Goal: Task Accomplishment & Management: Use online tool/utility

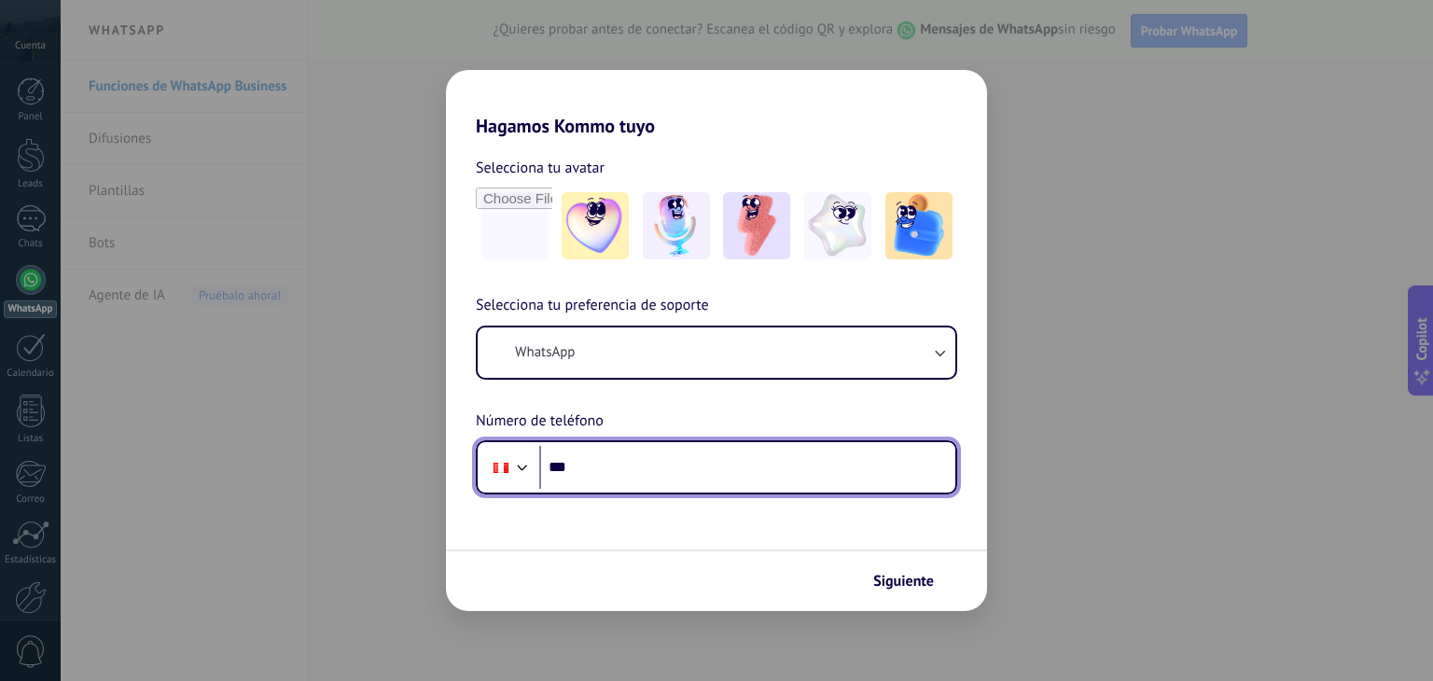
click at [643, 485] on input "***" at bounding box center [747, 467] width 416 height 43
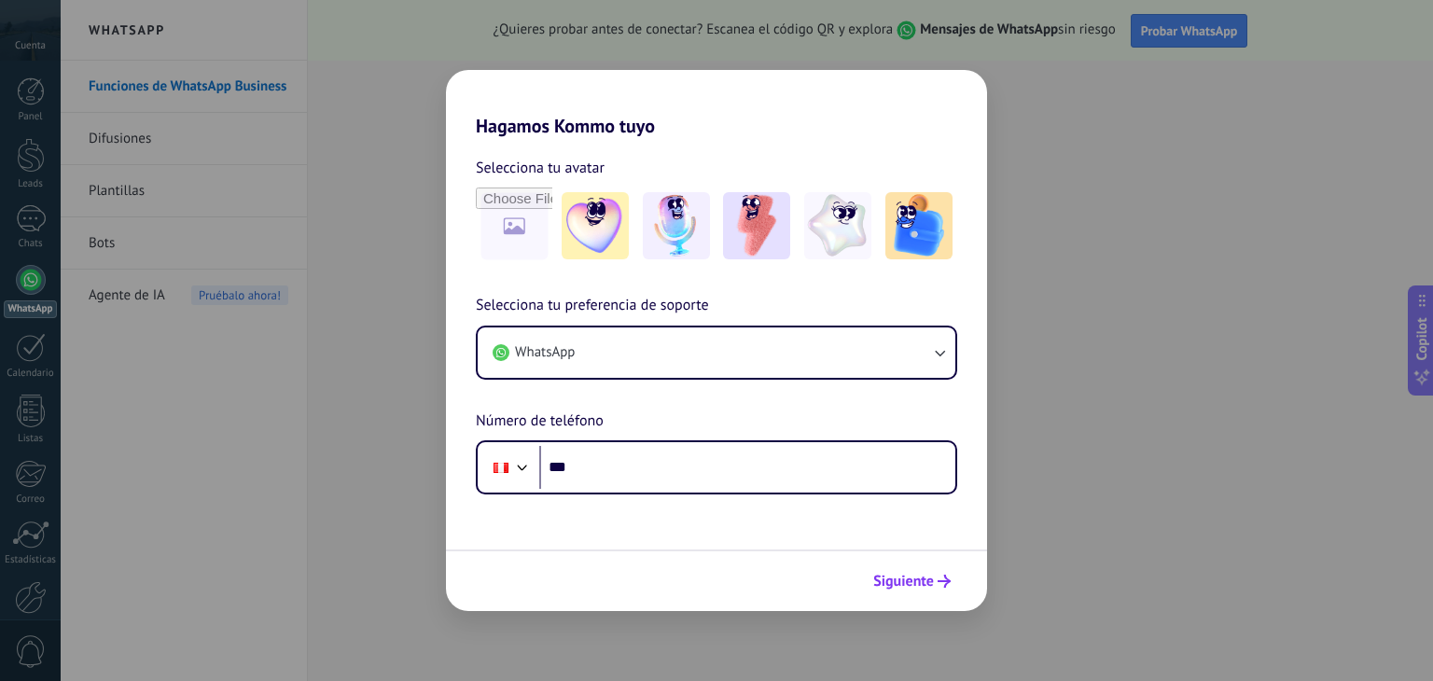
click at [915, 584] on span "Siguiente" at bounding box center [903, 581] width 61 height 13
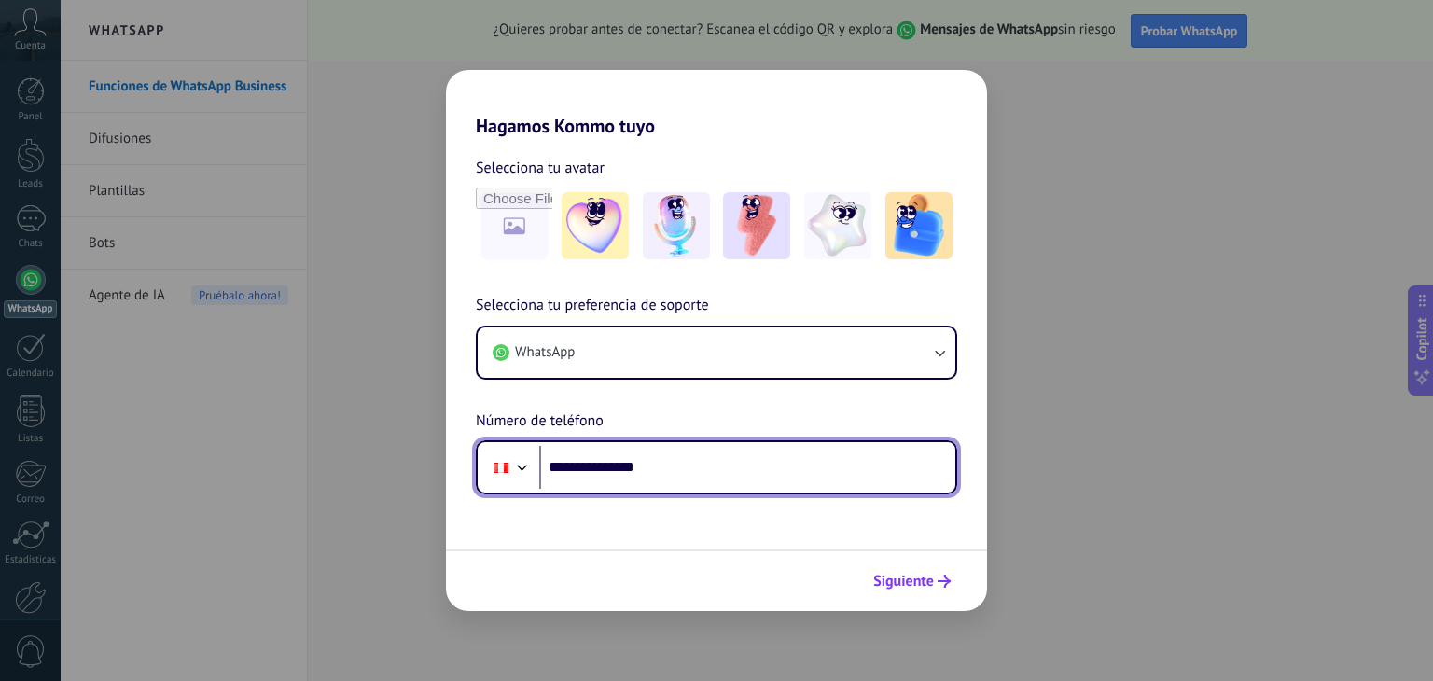
type input "**********"
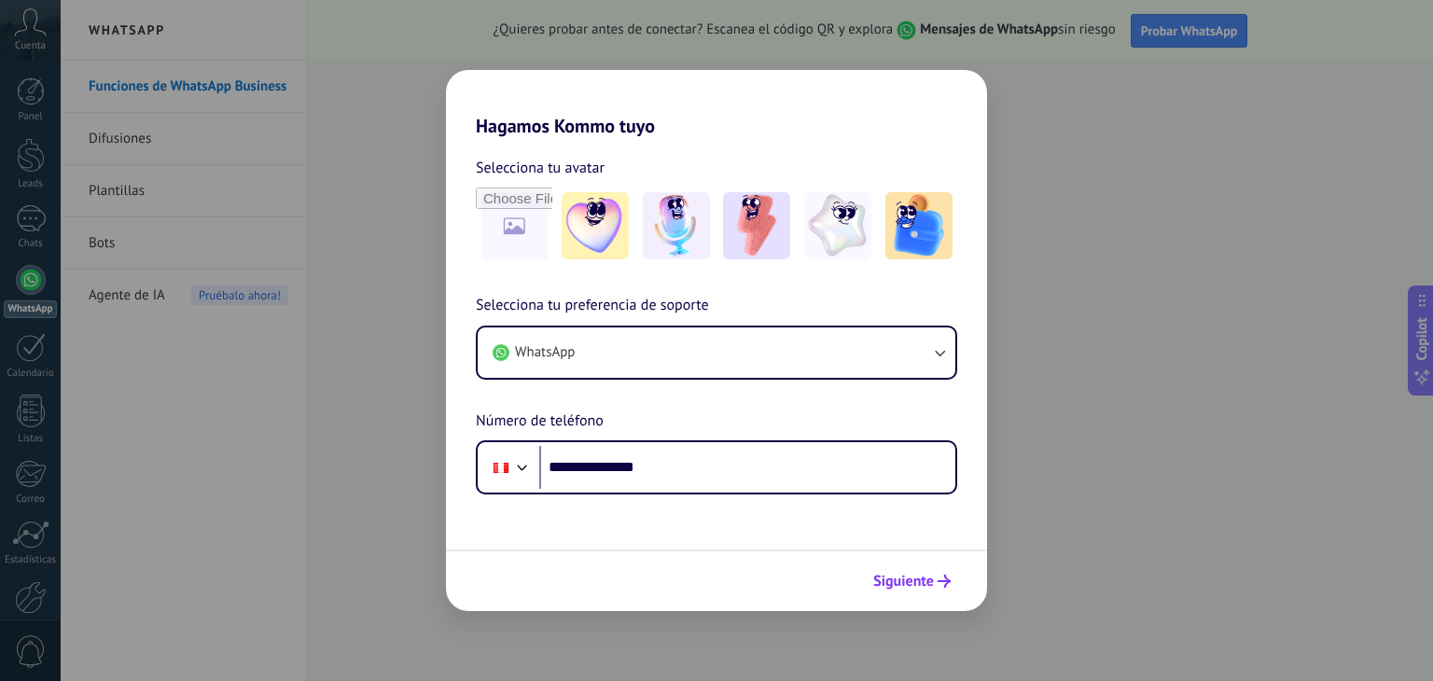
click at [916, 586] on span "Siguiente" at bounding box center [903, 581] width 61 height 13
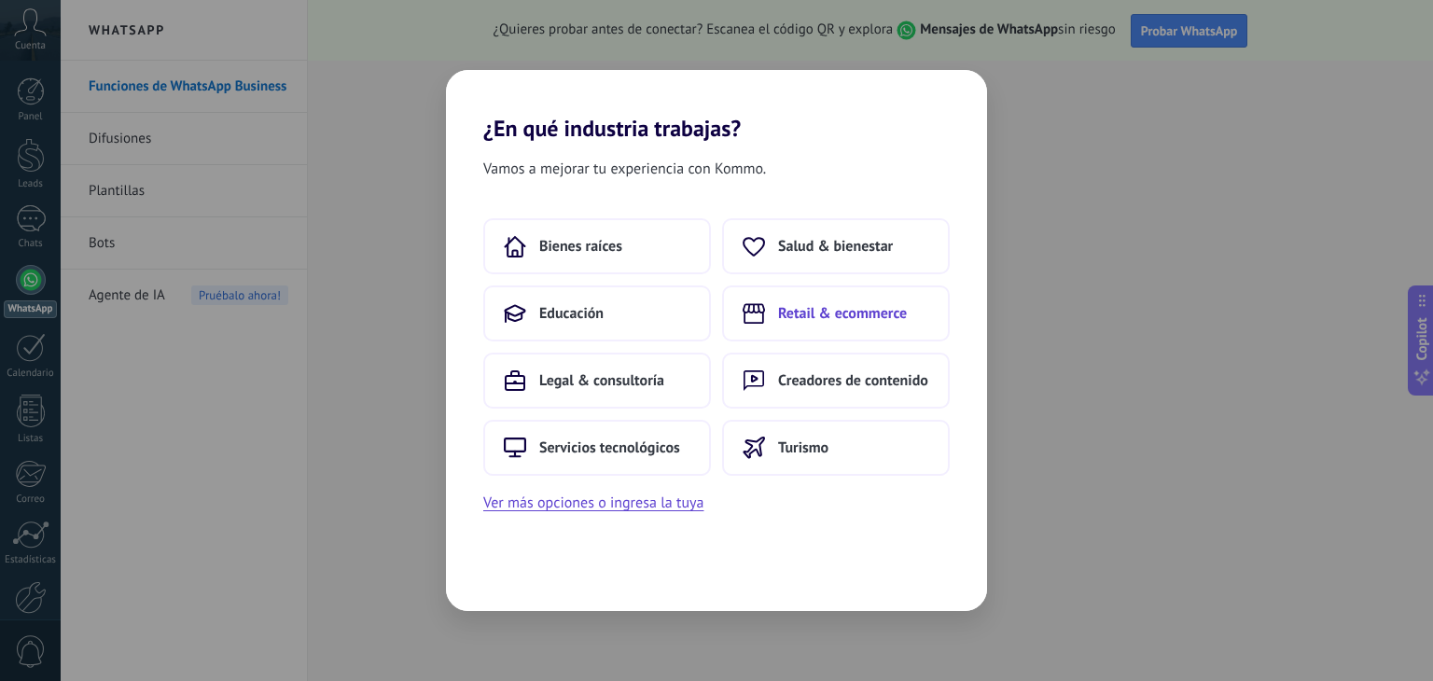
click at [818, 323] on button "Retail & ecommerce" at bounding box center [836, 314] width 228 height 56
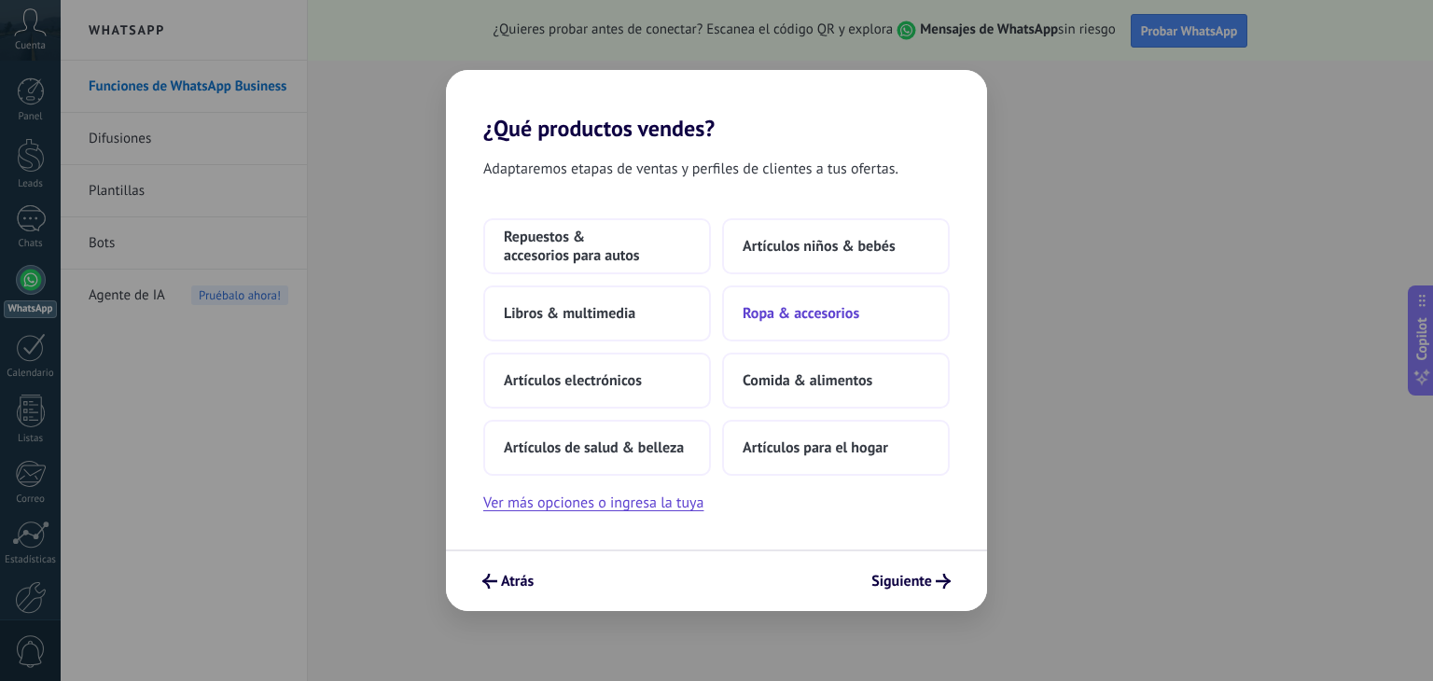
click at [817, 328] on button "Ropa & accesorios" at bounding box center [836, 314] width 228 height 56
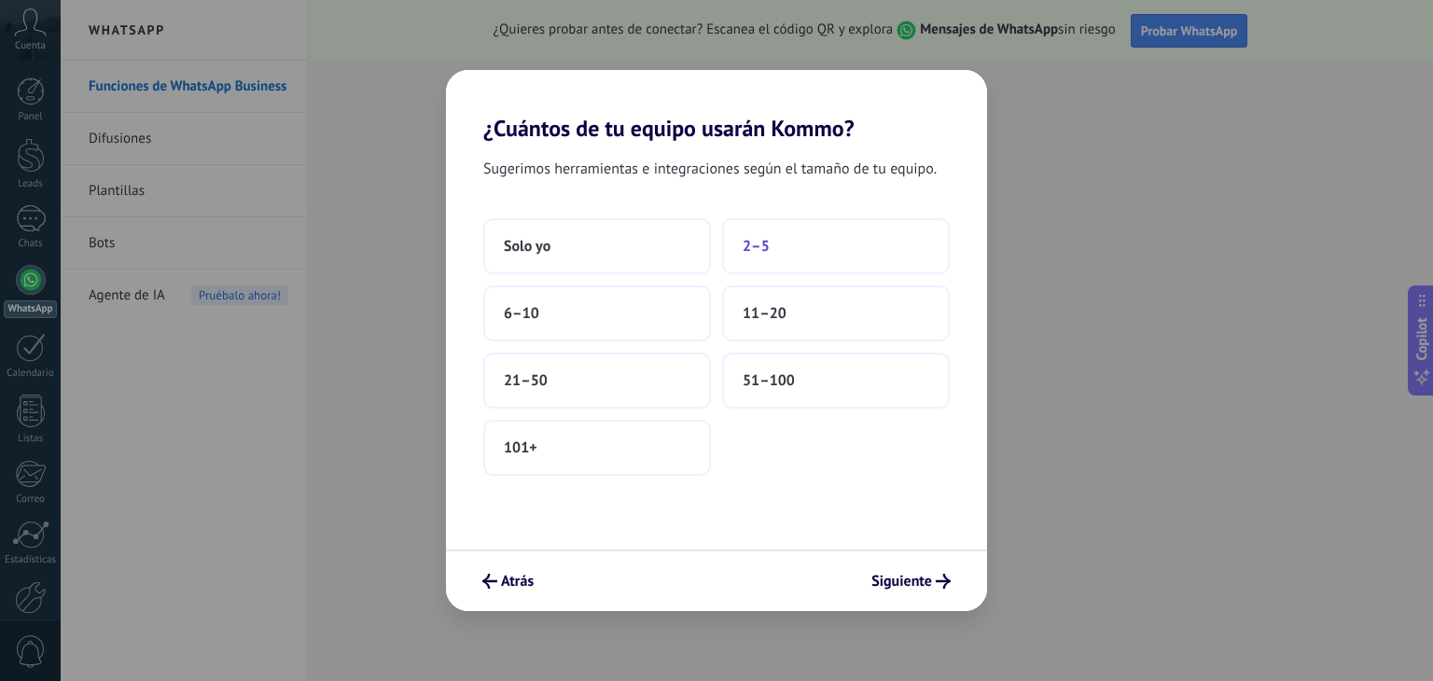
click at [759, 260] on button "2–5" at bounding box center [836, 246] width 228 height 56
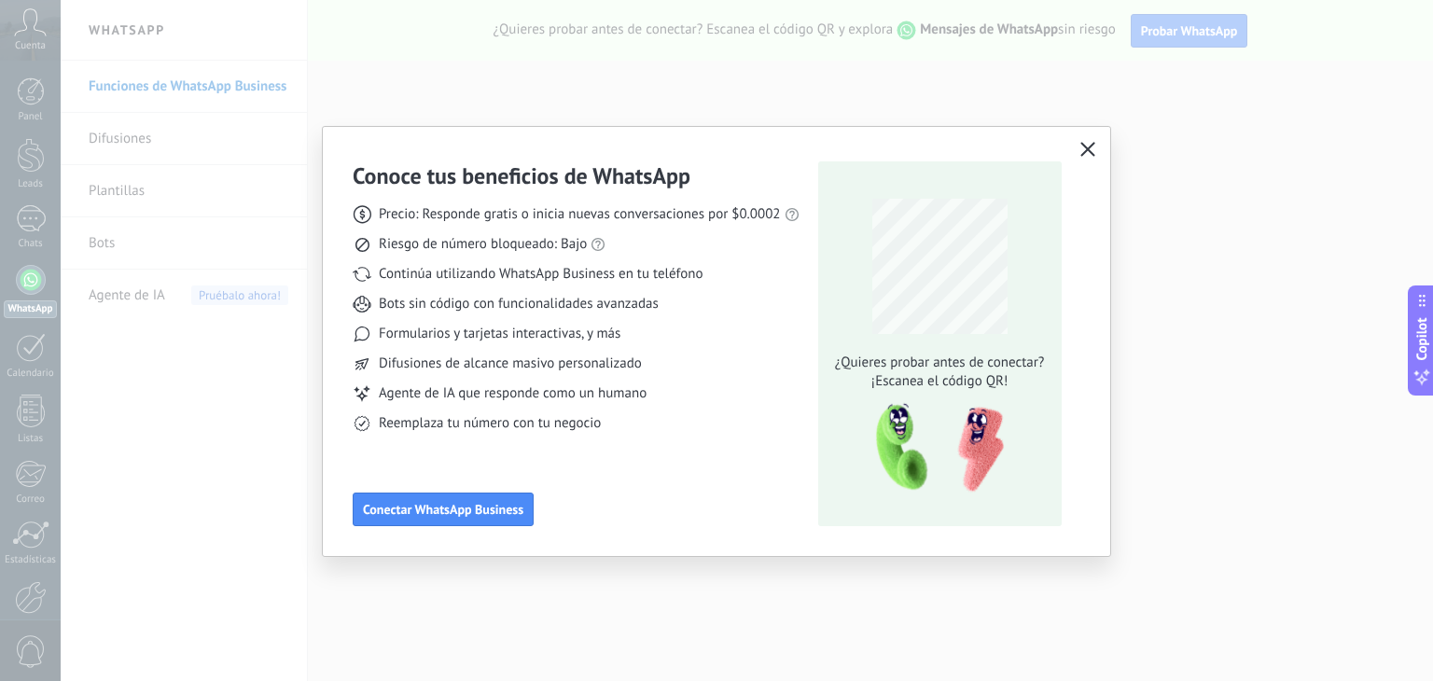
click at [1092, 154] on icon "button" at bounding box center [1088, 149] width 15 height 15
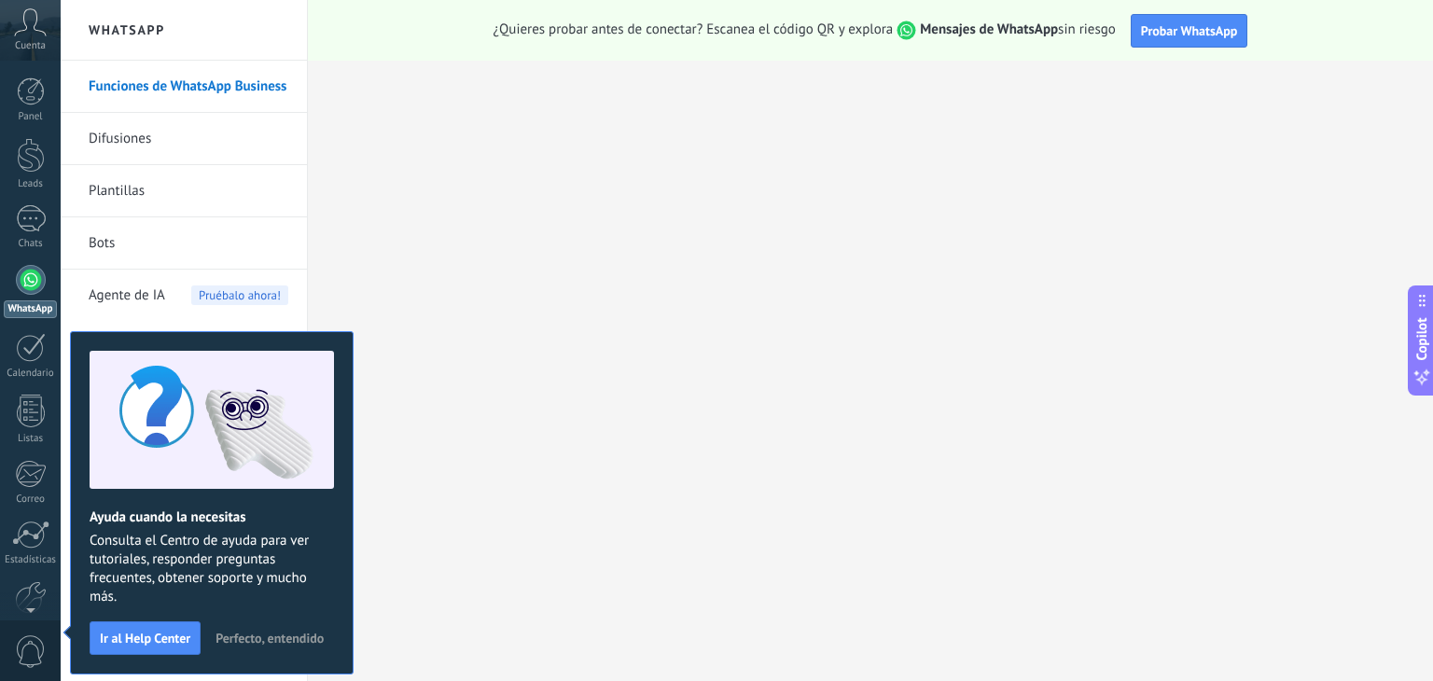
click at [269, 636] on span "Perfecto, entendido" at bounding box center [270, 638] width 108 height 13
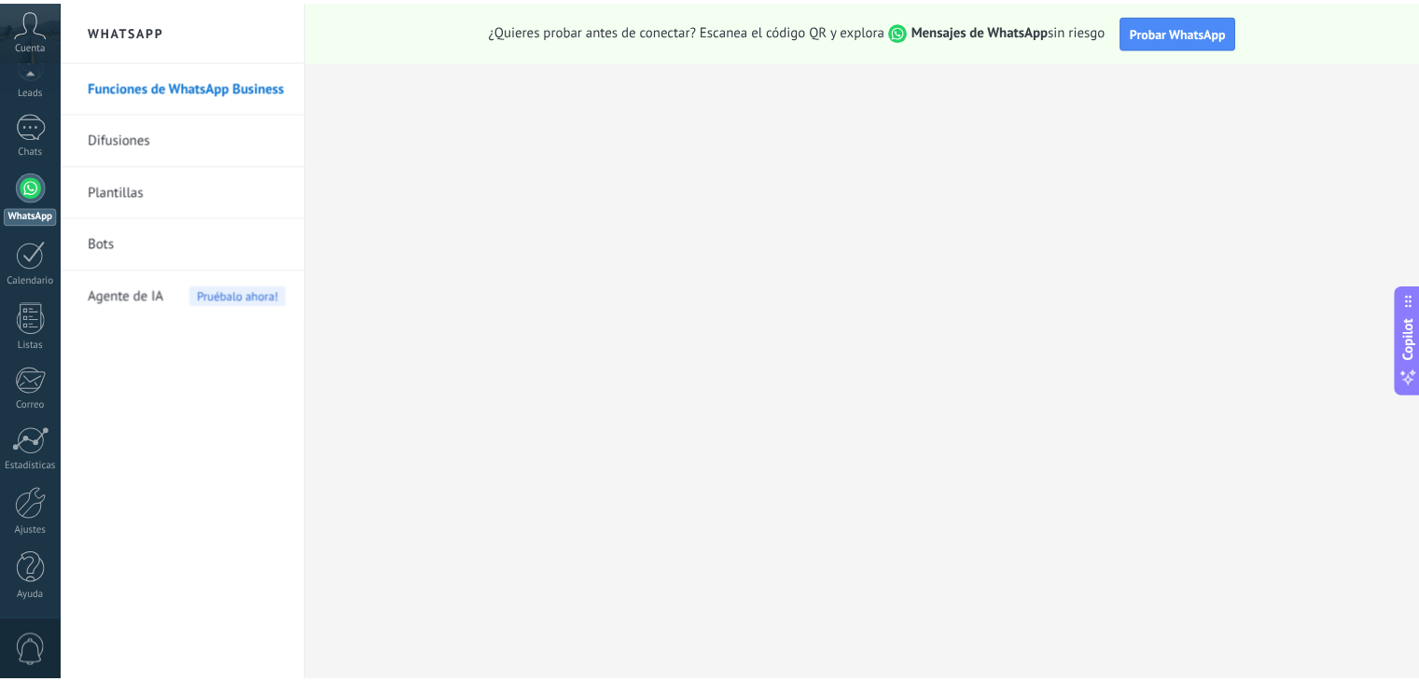
scroll to position [94, 0]
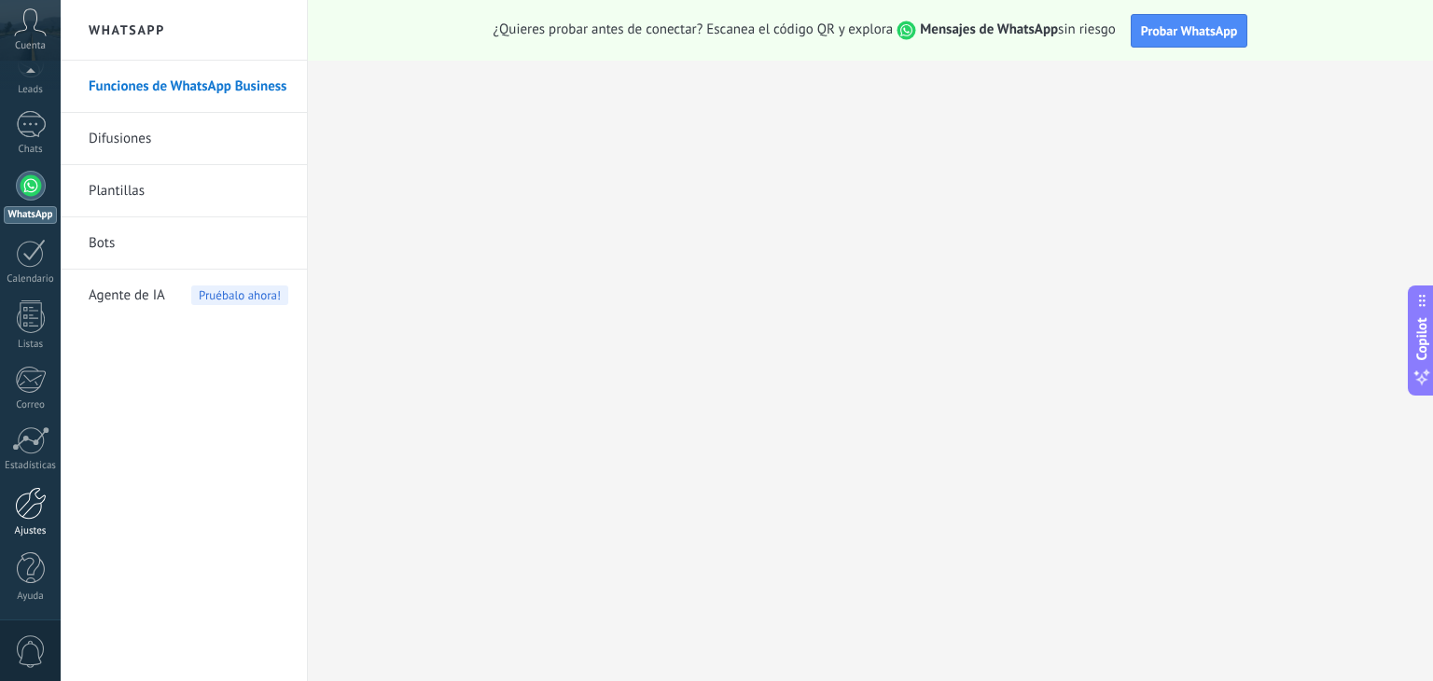
click at [28, 511] on div at bounding box center [31, 503] width 32 height 33
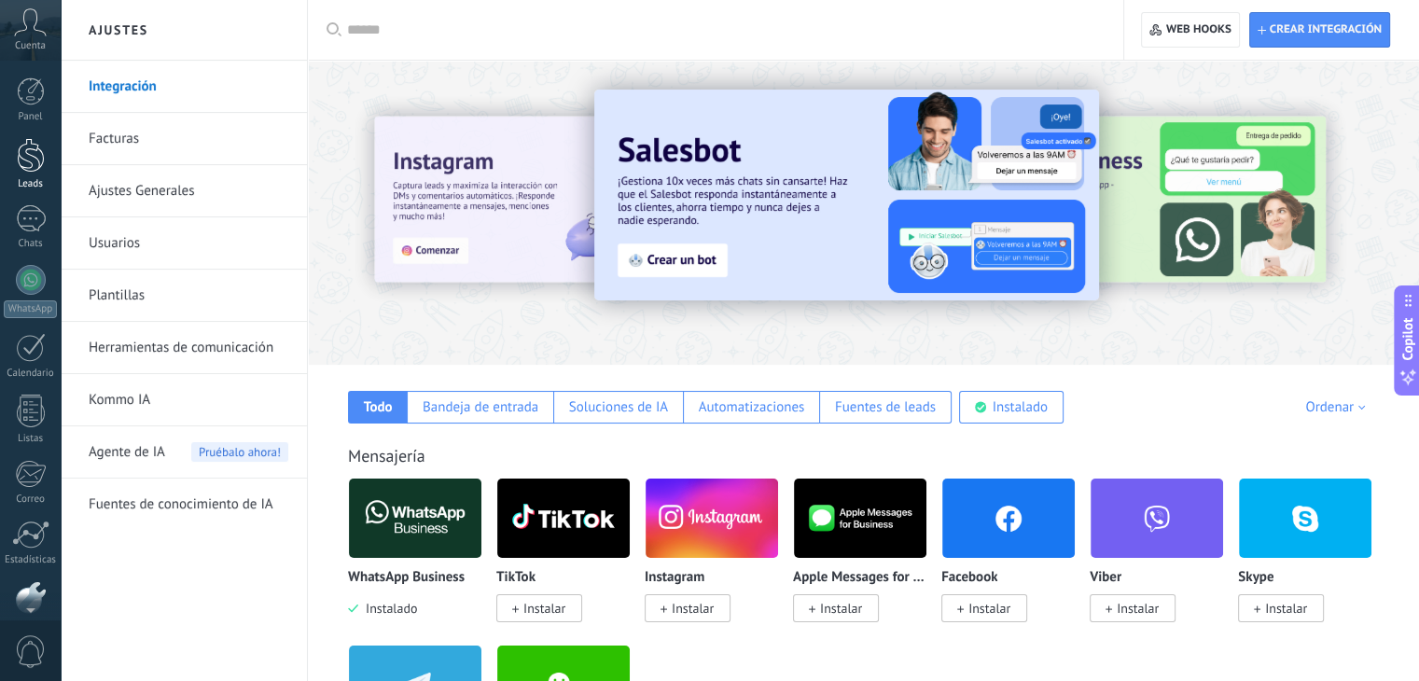
click at [26, 161] on div at bounding box center [31, 155] width 28 height 35
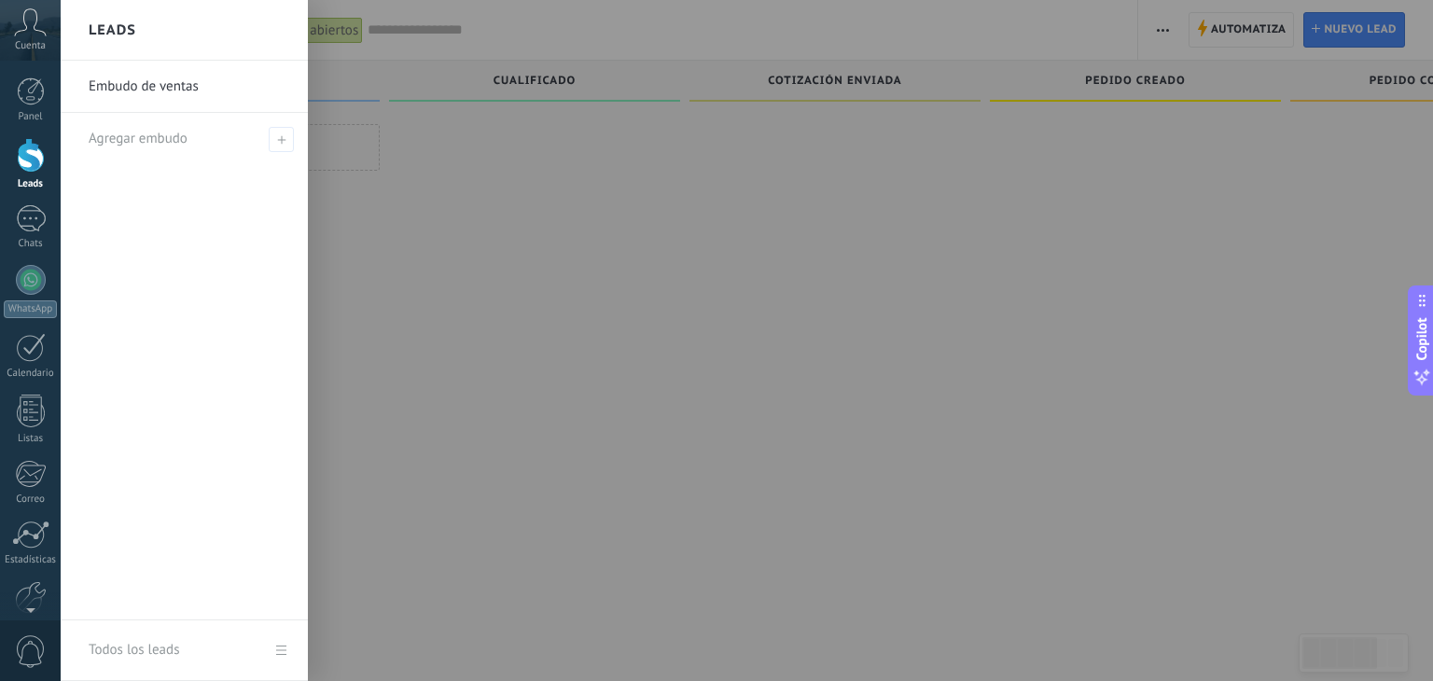
click at [157, 91] on link "Embudo de ventas" at bounding box center [189, 87] width 201 height 52
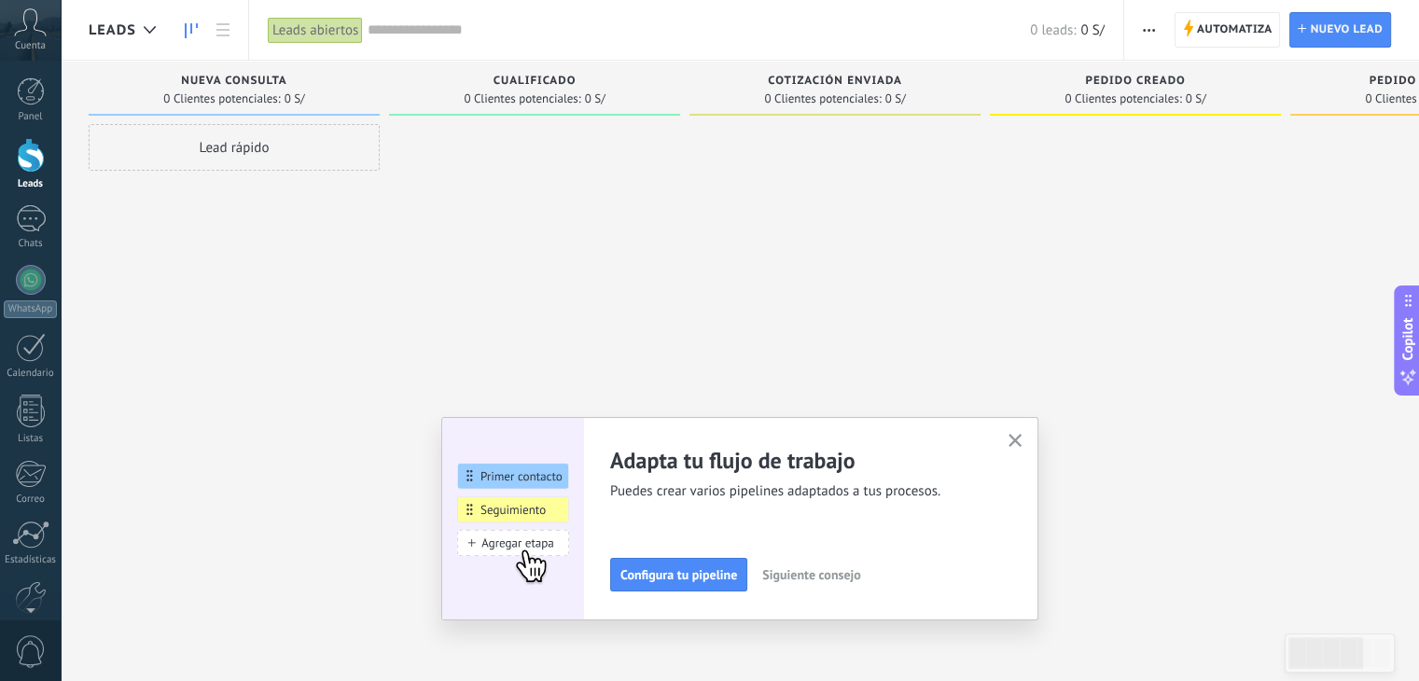
click at [832, 573] on span "Siguiente consejo" at bounding box center [811, 574] width 98 height 13
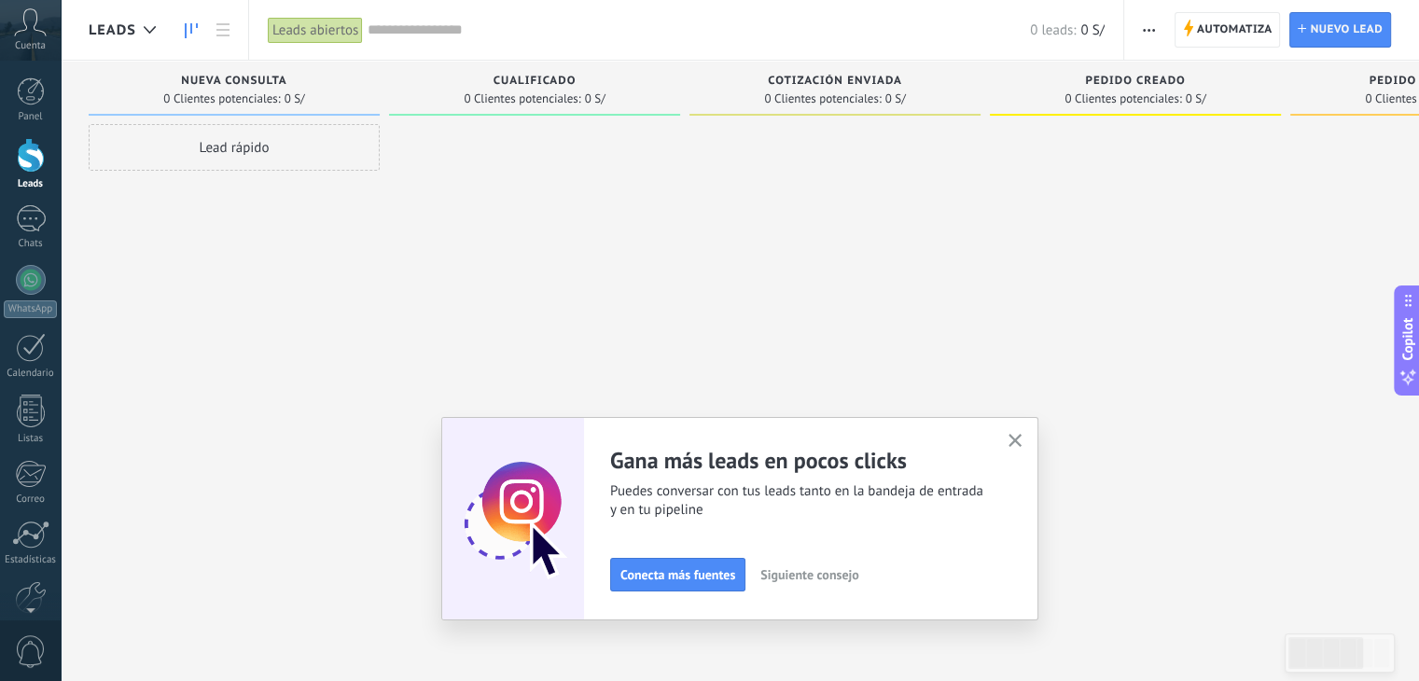
click at [832, 573] on span "Siguiente consejo" at bounding box center [810, 574] width 98 height 13
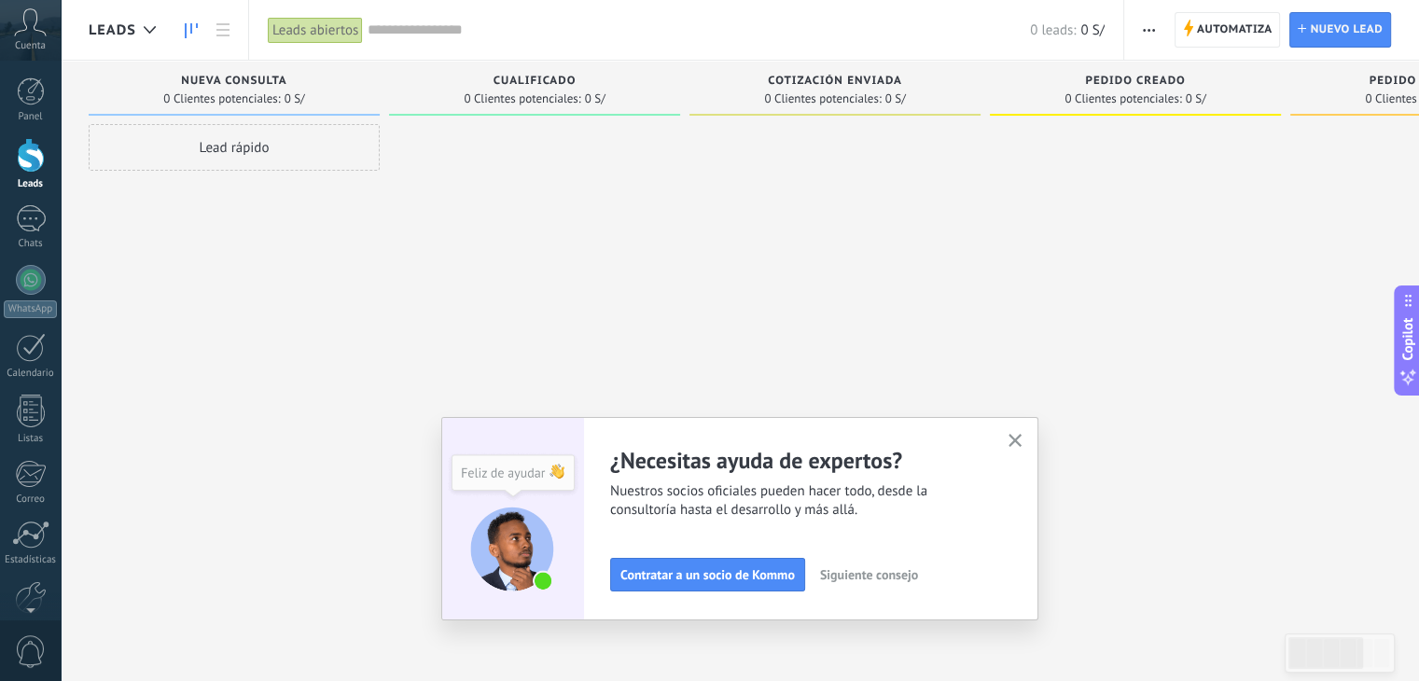
click at [832, 573] on span "Siguiente consejo" at bounding box center [869, 574] width 98 height 13
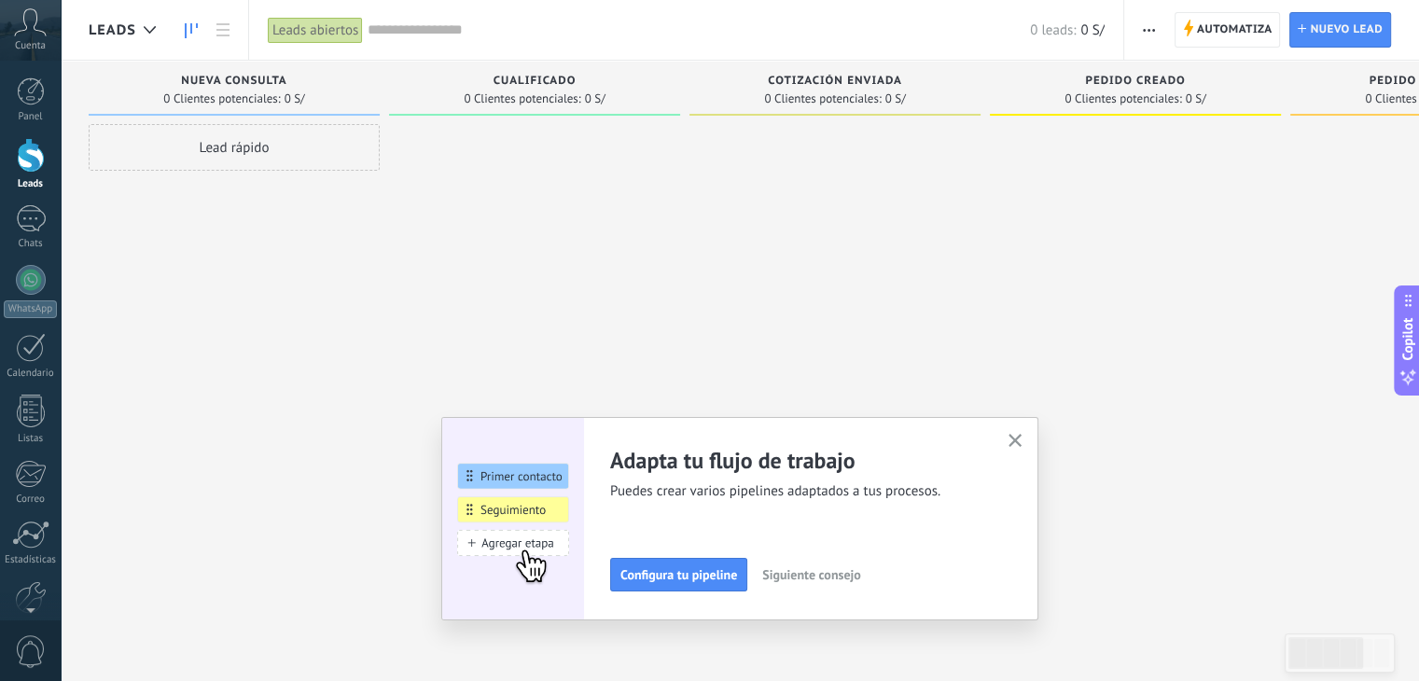
click at [1017, 442] on icon "button" at bounding box center [1016, 441] width 14 height 14
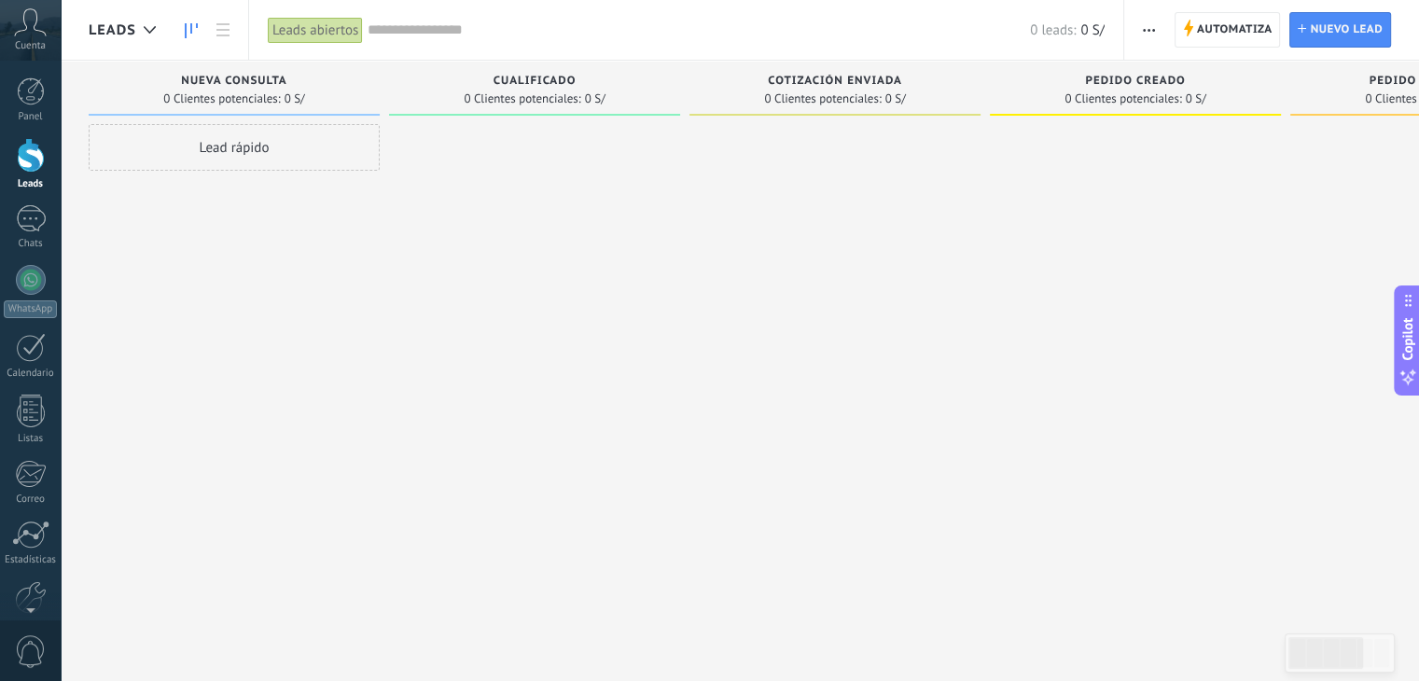
click at [21, 32] on icon at bounding box center [30, 22] width 33 height 28
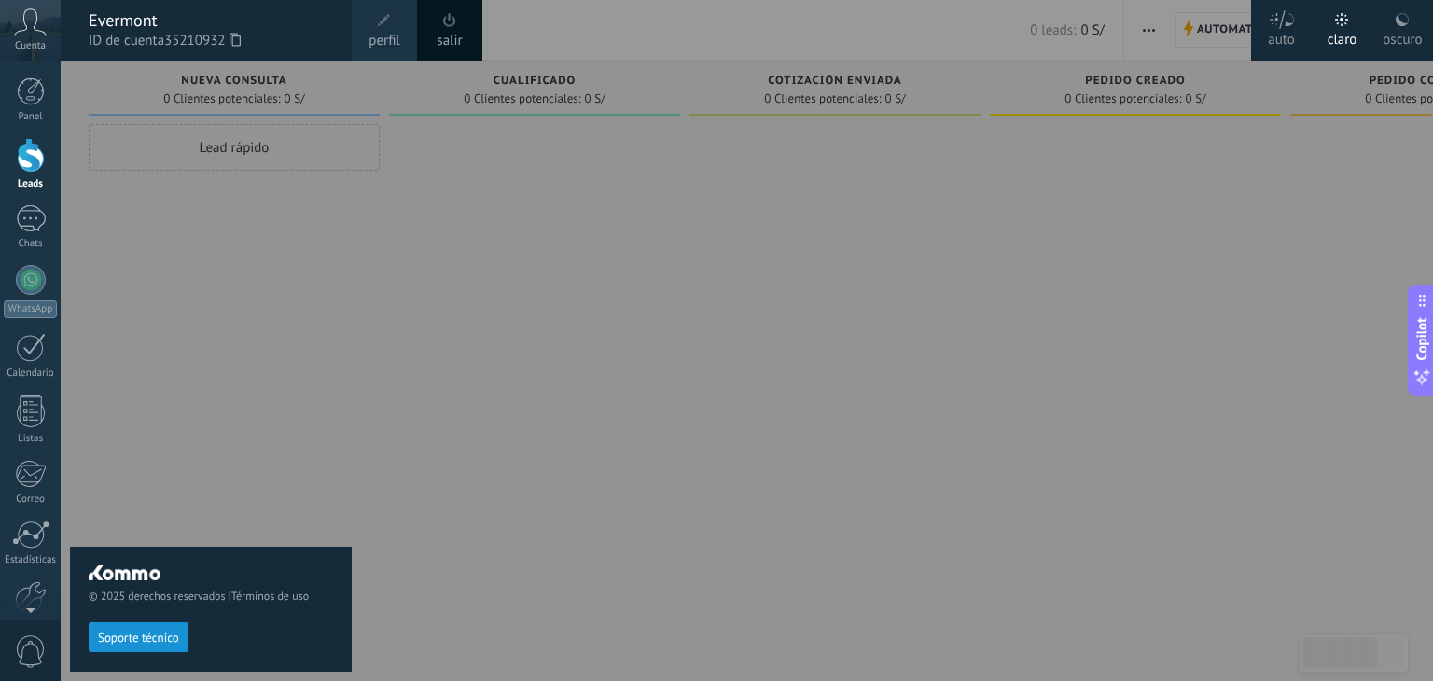
click at [382, 28] on span at bounding box center [384, 20] width 21 height 21
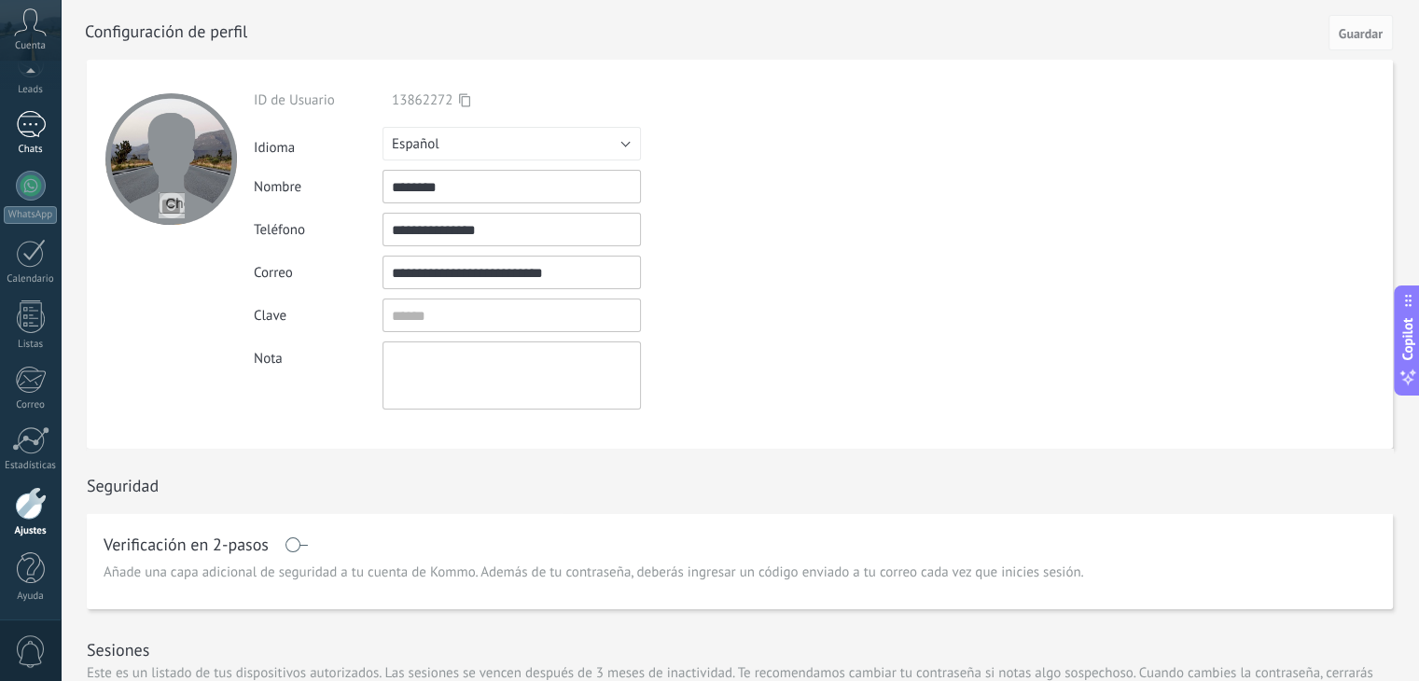
click at [34, 129] on div at bounding box center [31, 124] width 30 height 27
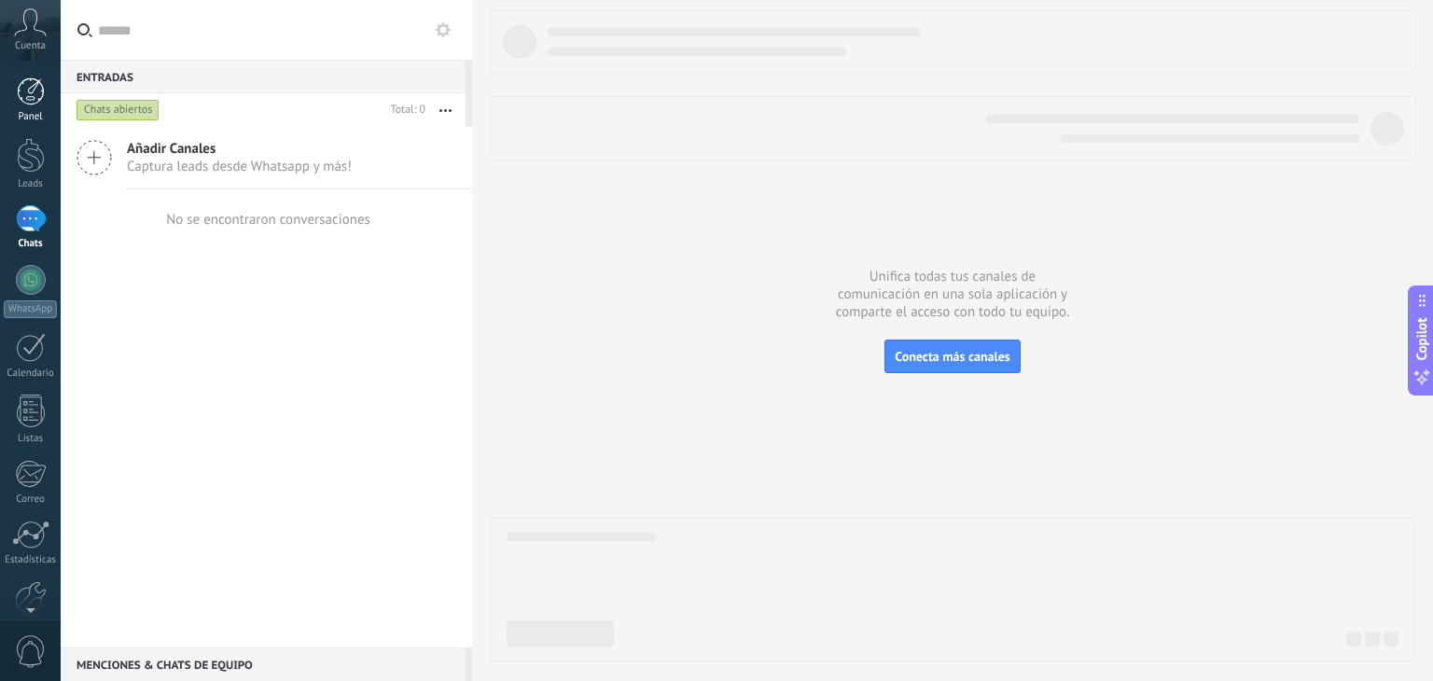
click at [30, 94] on div at bounding box center [31, 91] width 28 height 28
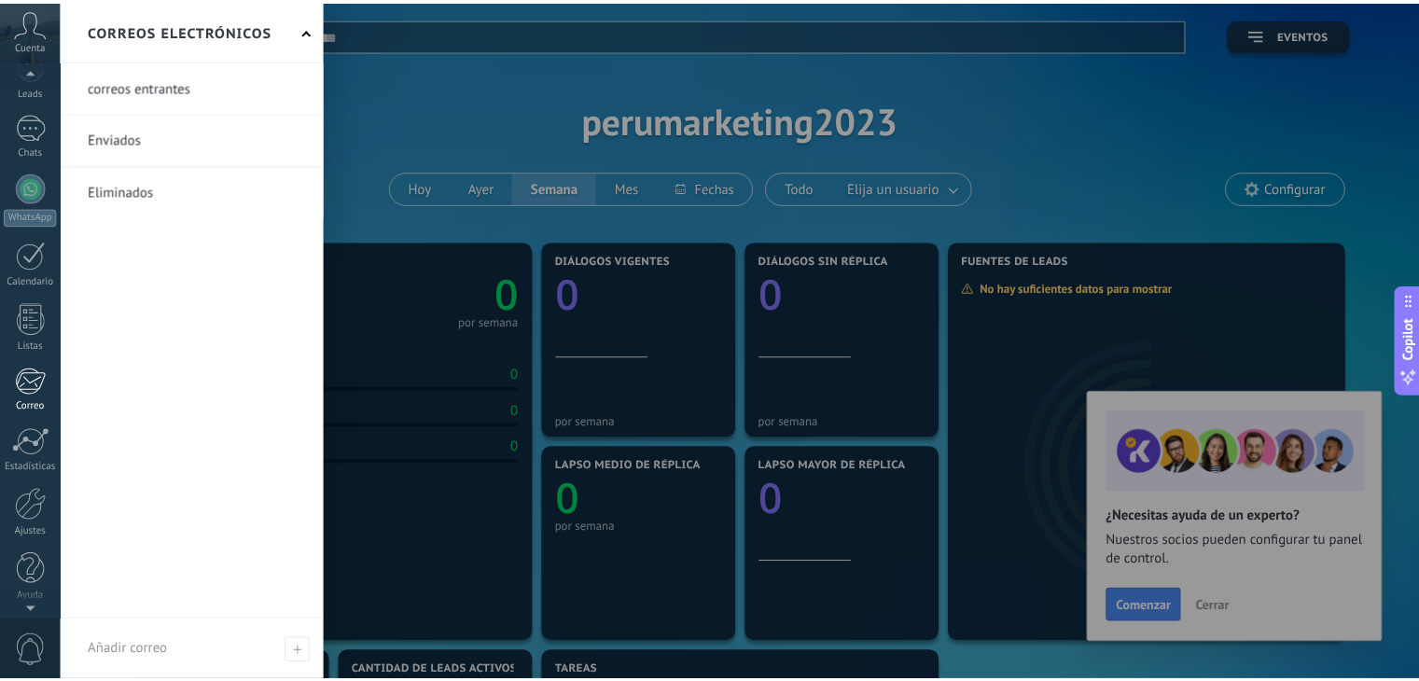
scroll to position [94, 0]
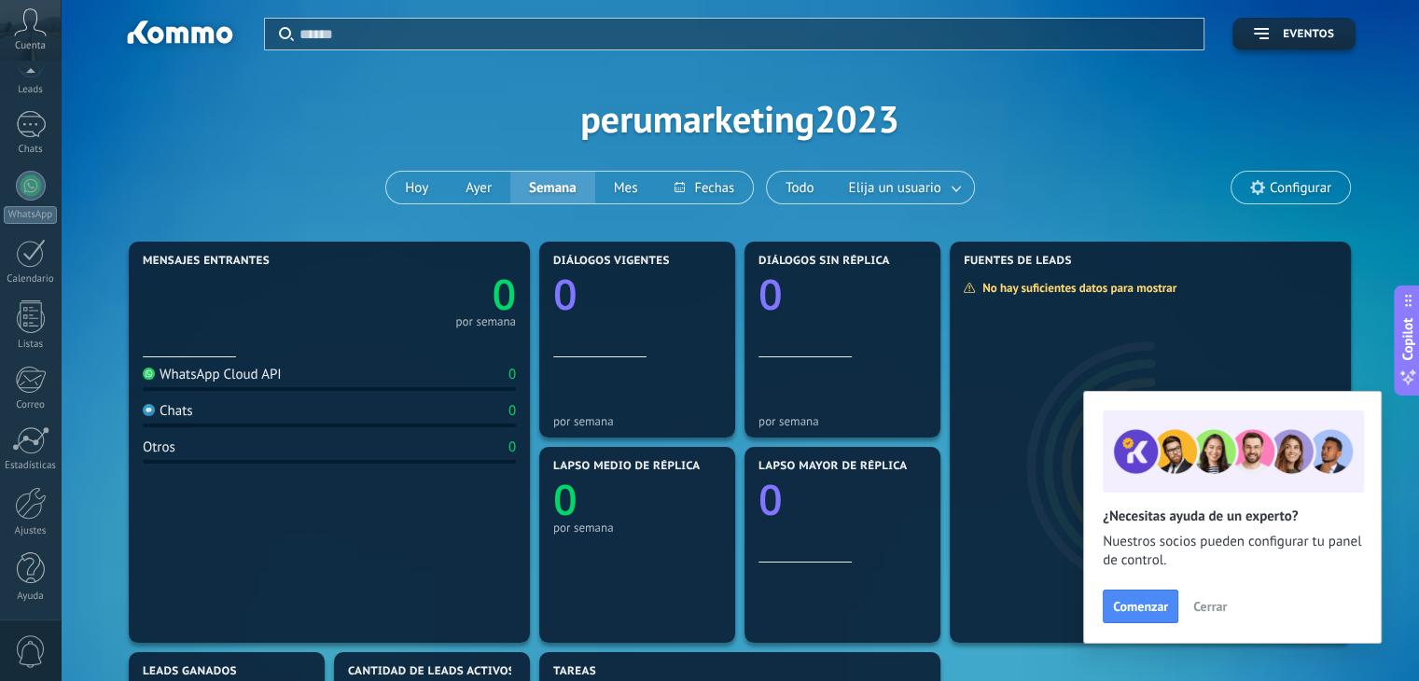
click at [29, 641] on span "0" at bounding box center [31, 652] width 32 height 33
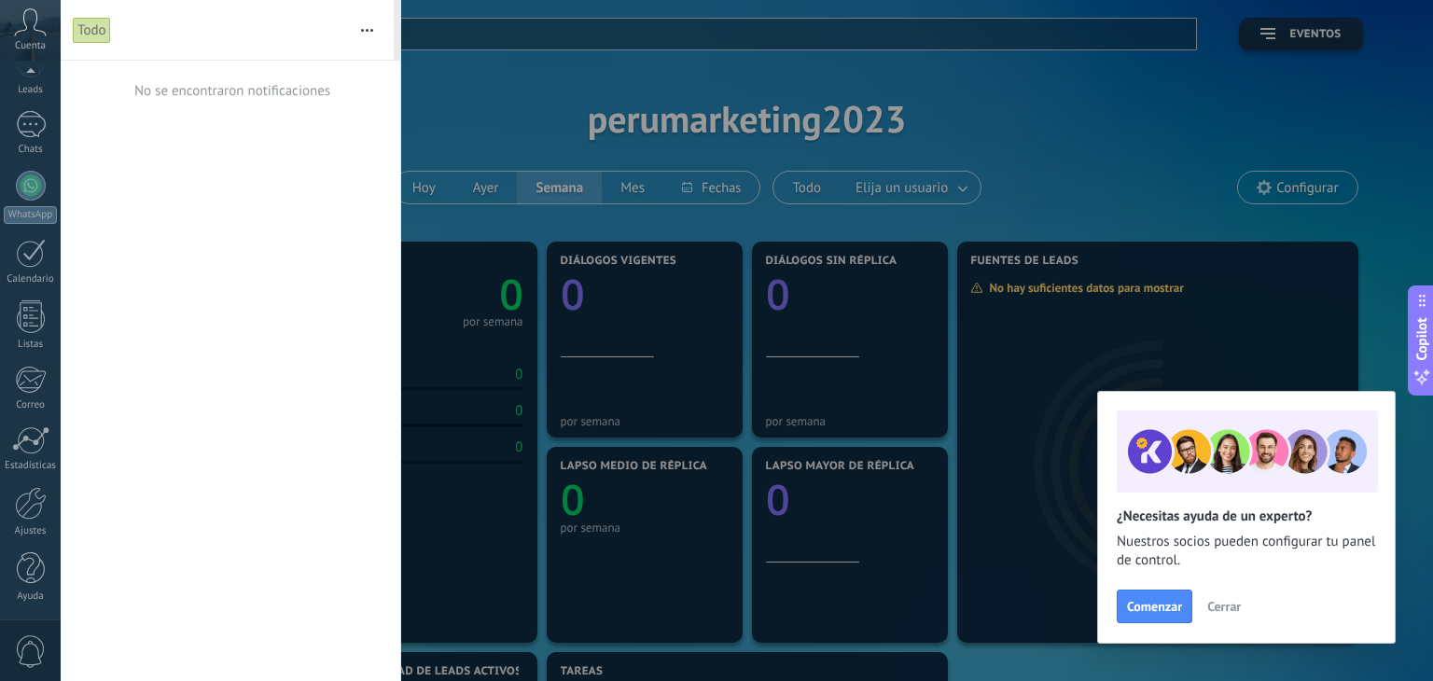
click at [29, 641] on span "0" at bounding box center [31, 652] width 32 height 33
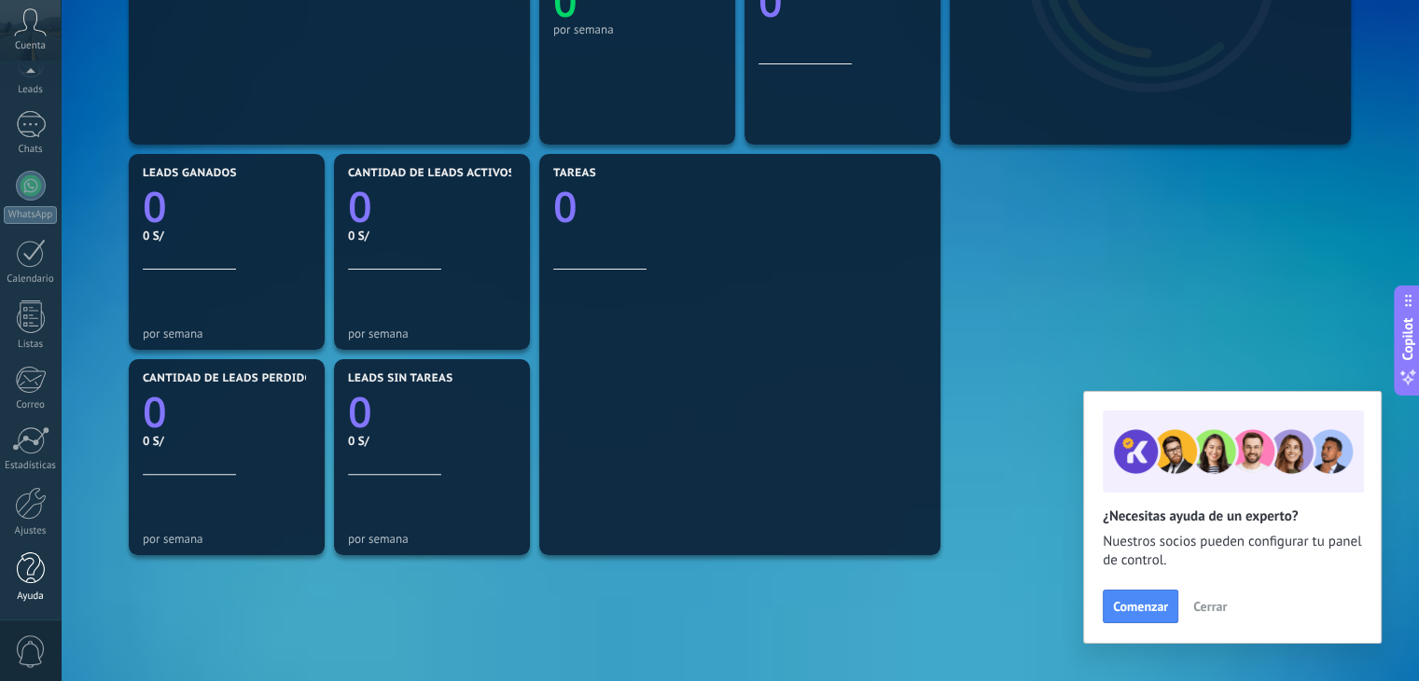
scroll to position [639, 0]
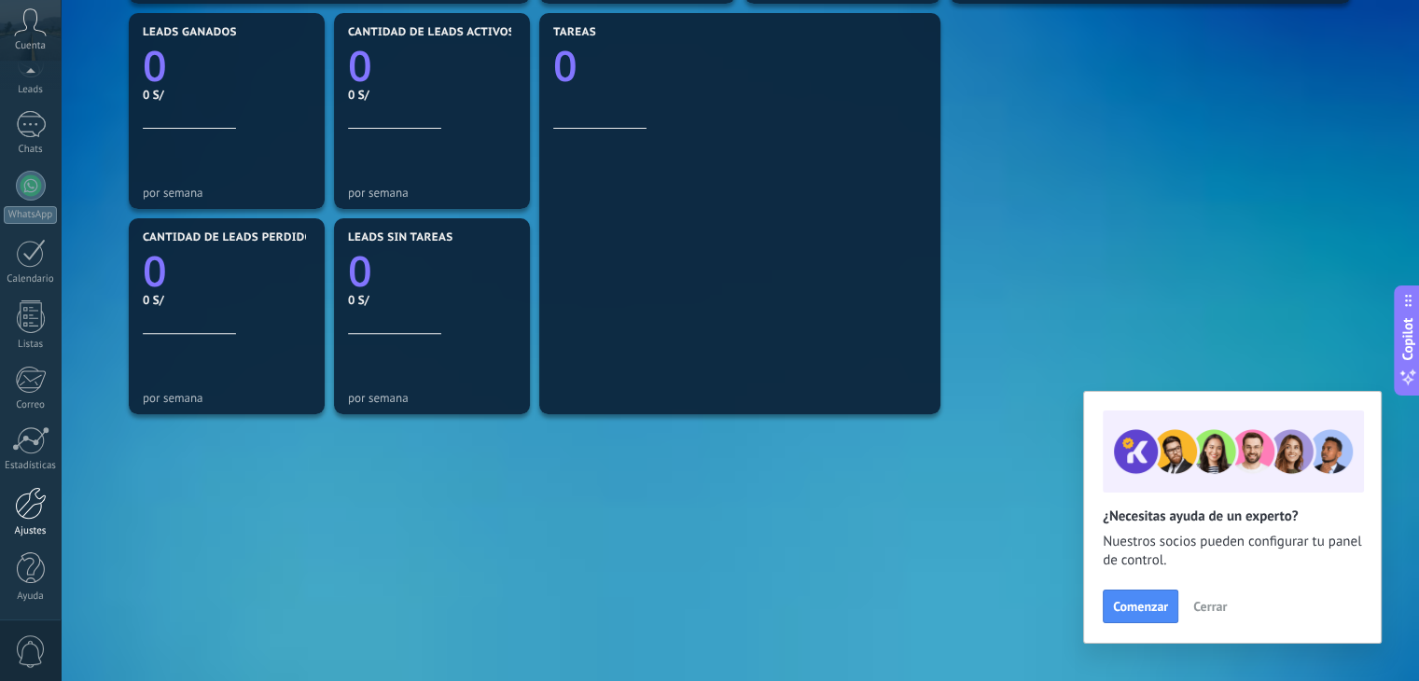
click at [28, 505] on div at bounding box center [31, 503] width 32 height 33
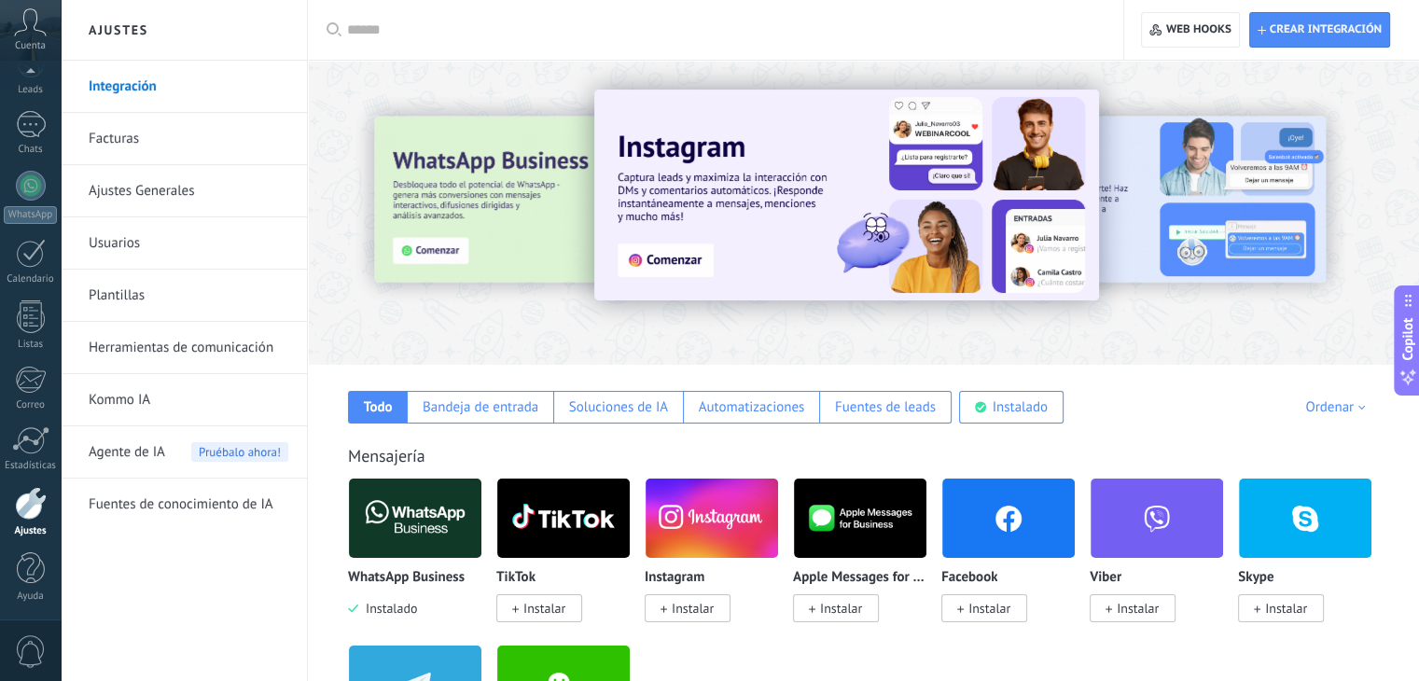
click at [162, 133] on link "Facturas" at bounding box center [189, 139] width 200 height 52
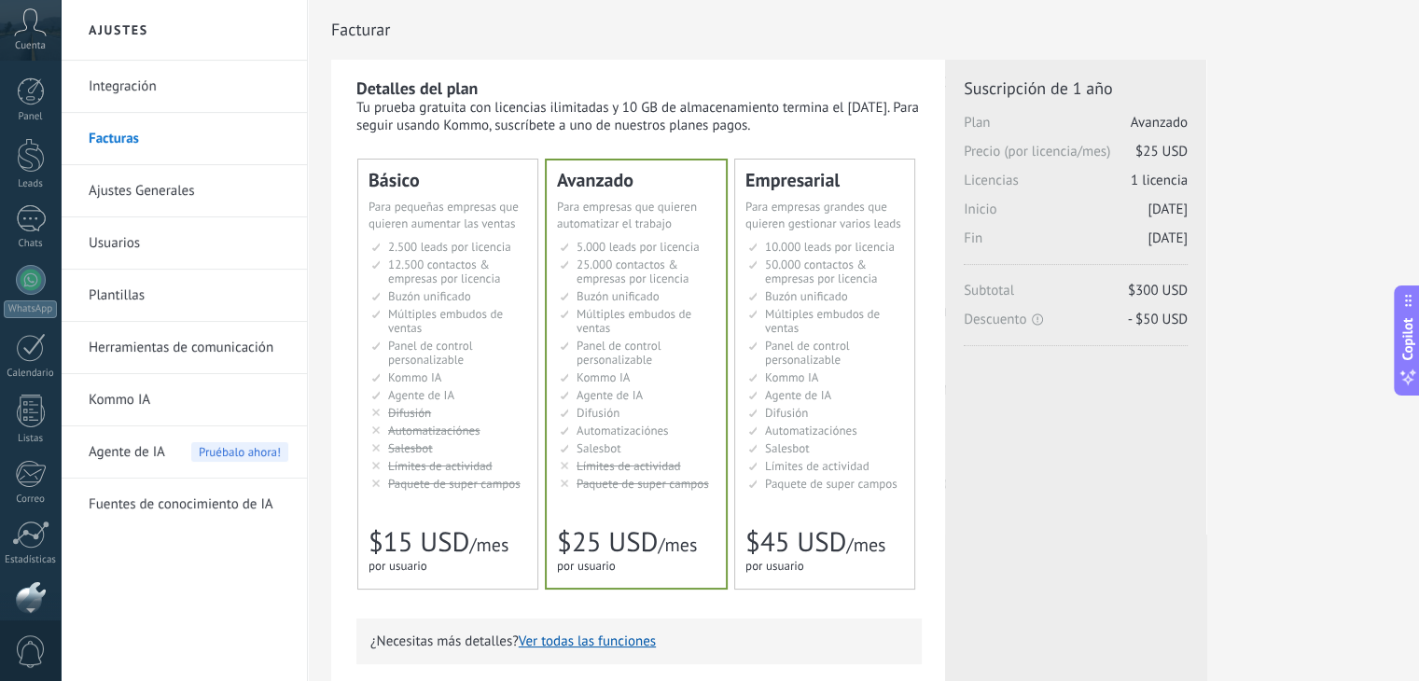
scroll to position [94, 0]
click at [35, 38] on div "Cuenta" at bounding box center [30, 30] width 61 height 61
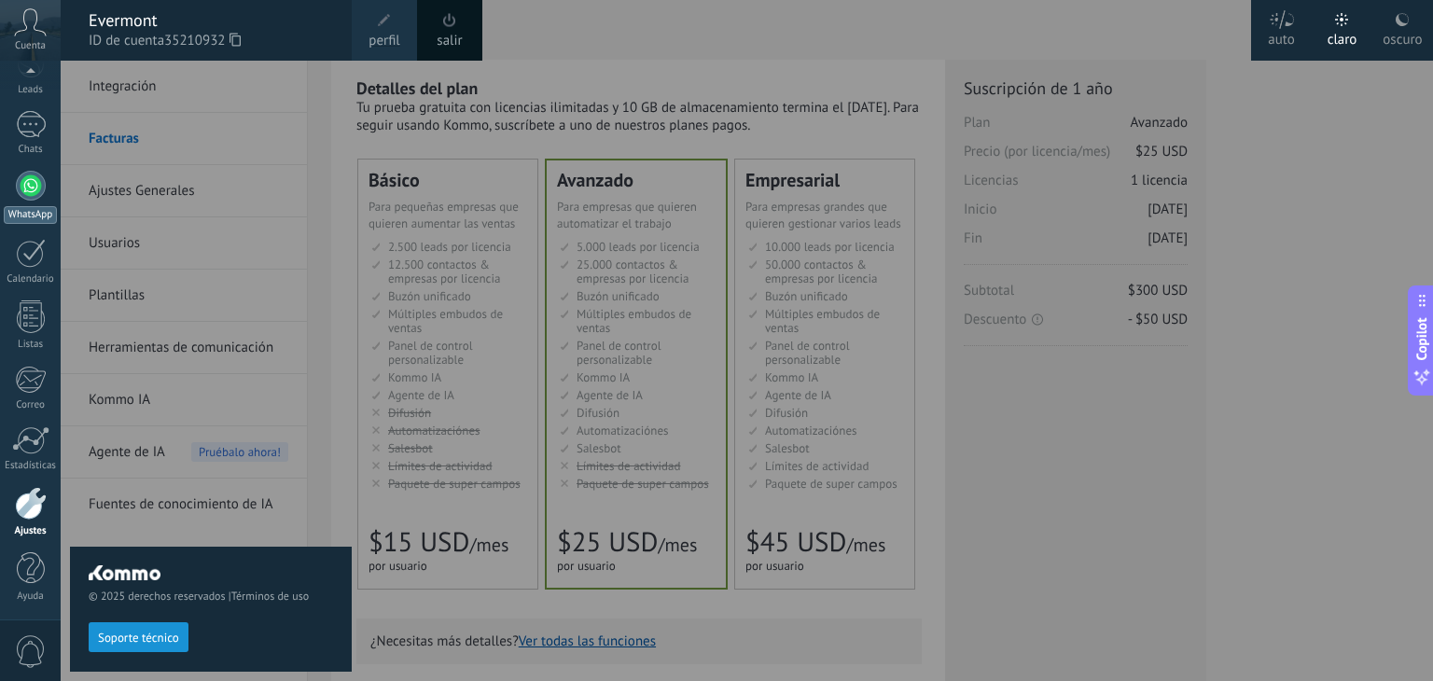
click at [32, 194] on div at bounding box center [31, 186] width 30 height 30
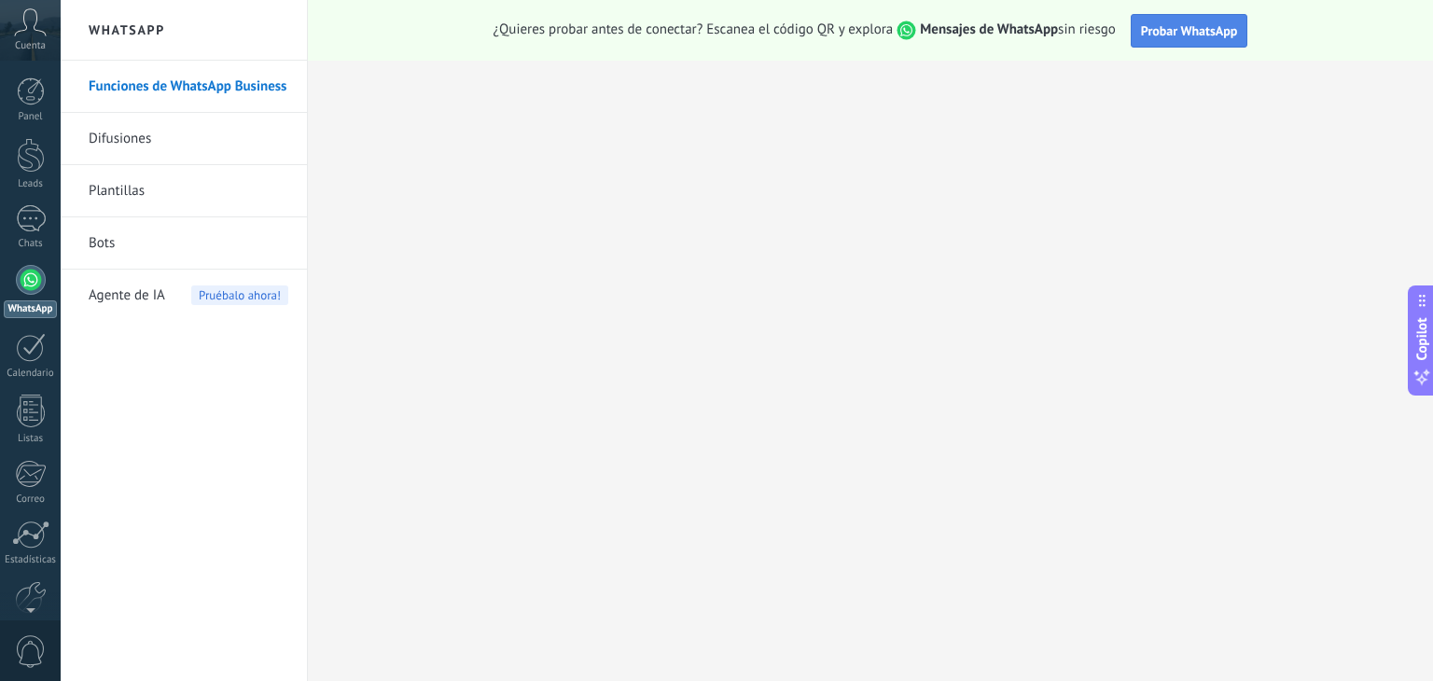
click at [1151, 31] on span "Probar WhatsApp" at bounding box center [1189, 30] width 97 height 17
